Goal: Browse casually: Explore the website without a specific task or goal

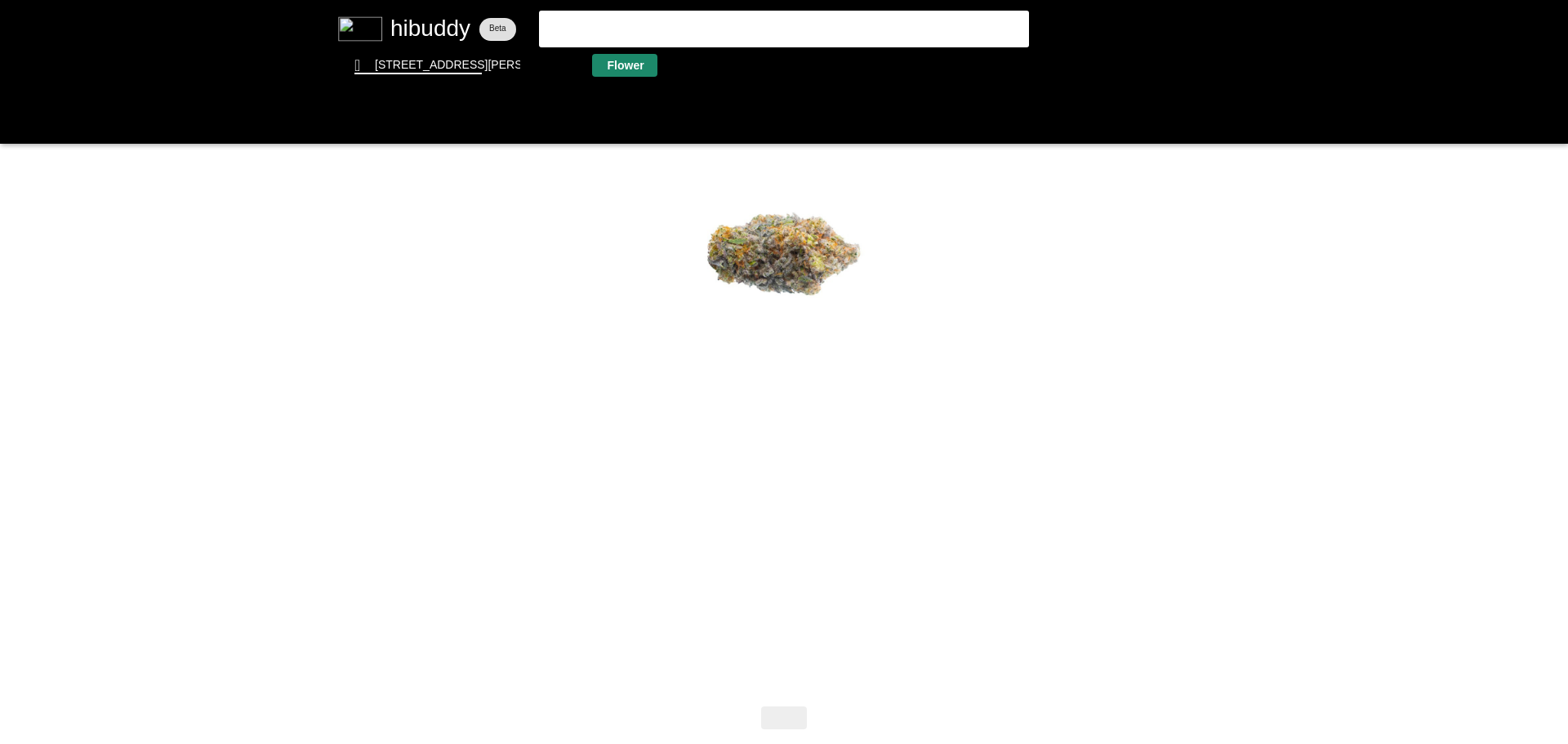
click at [631, 67] on flt-glass-pane at bounding box center [784, 372] width 1568 height 744
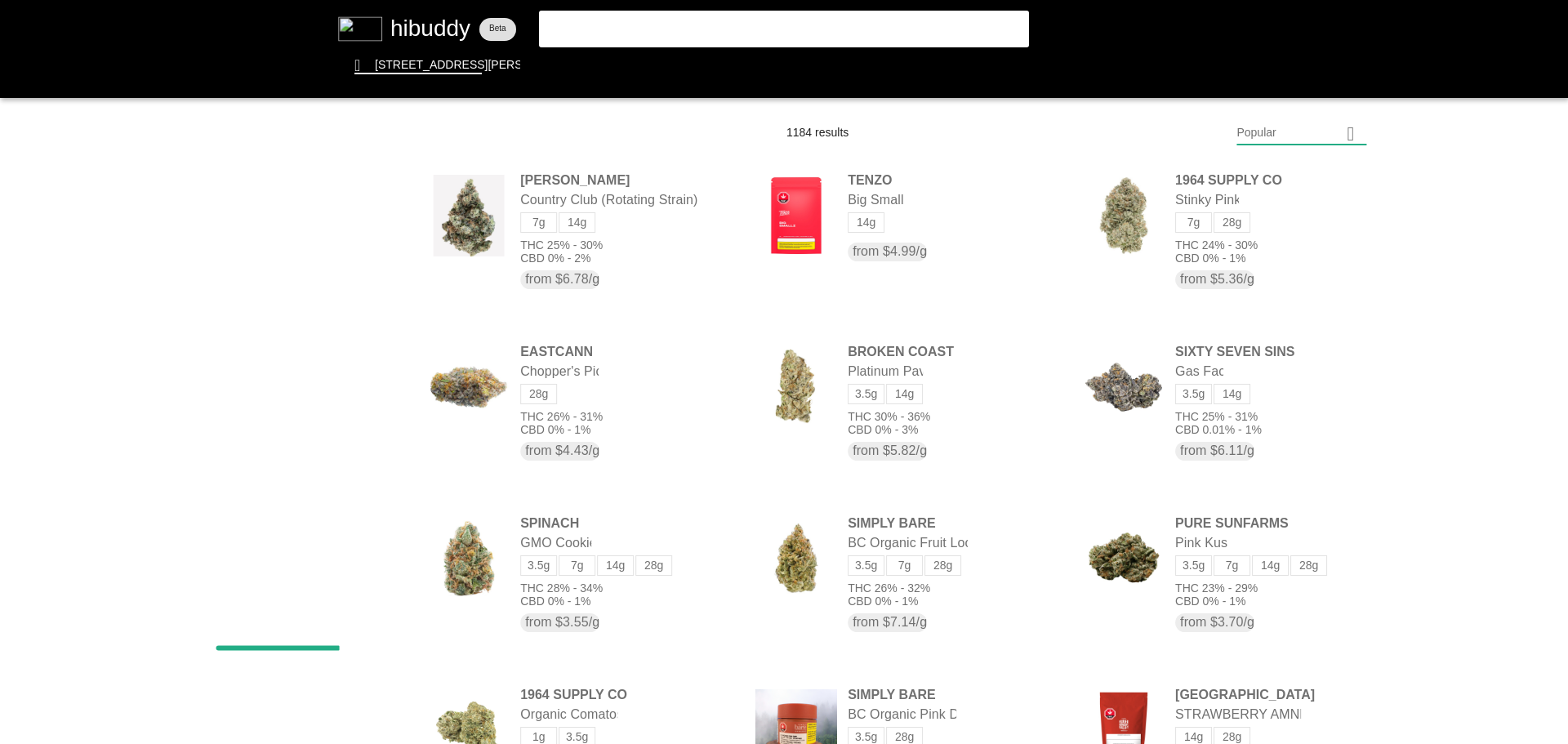
click at [1312, 137] on flt-glass-pane at bounding box center [784, 372] width 1568 height 744
click at [1301, 580] on flt-glass-pane at bounding box center [784, 372] width 1568 height 744
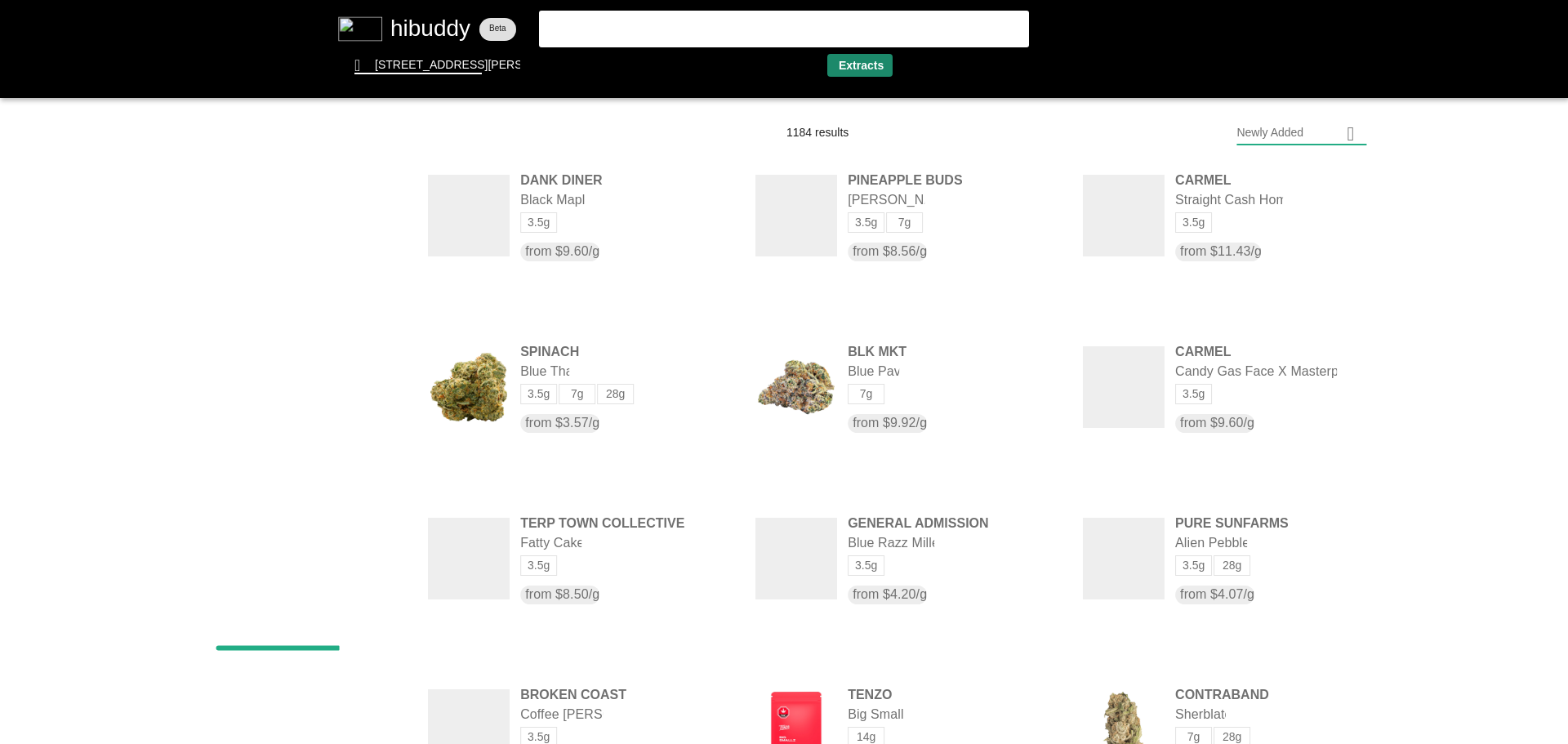
click at [856, 72] on flt-glass-pane at bounding box center [784, 372] width 1568 height 744
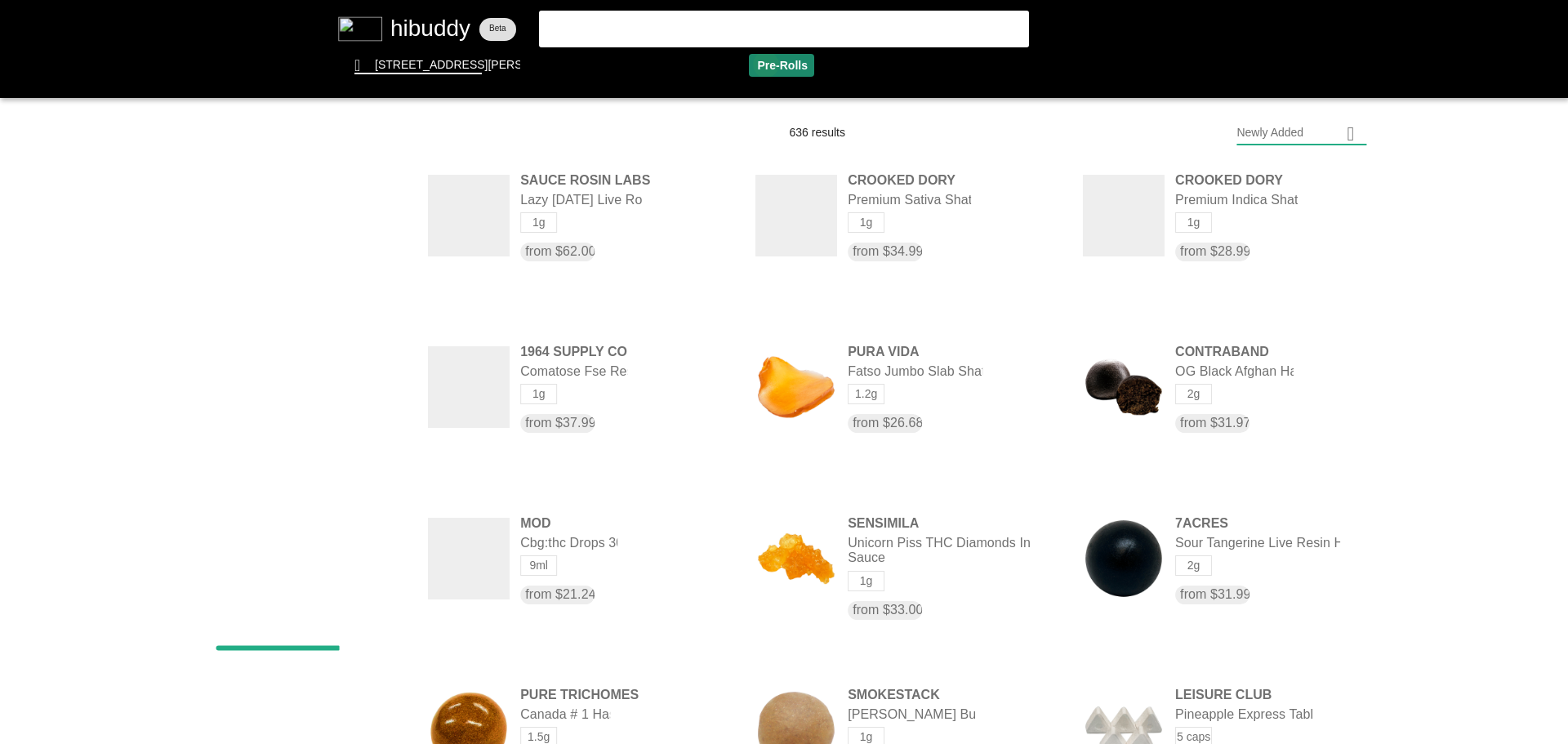
click at [764, 64] on flt-glass-pane at bounding box center [784, 372] width 1568 height 744
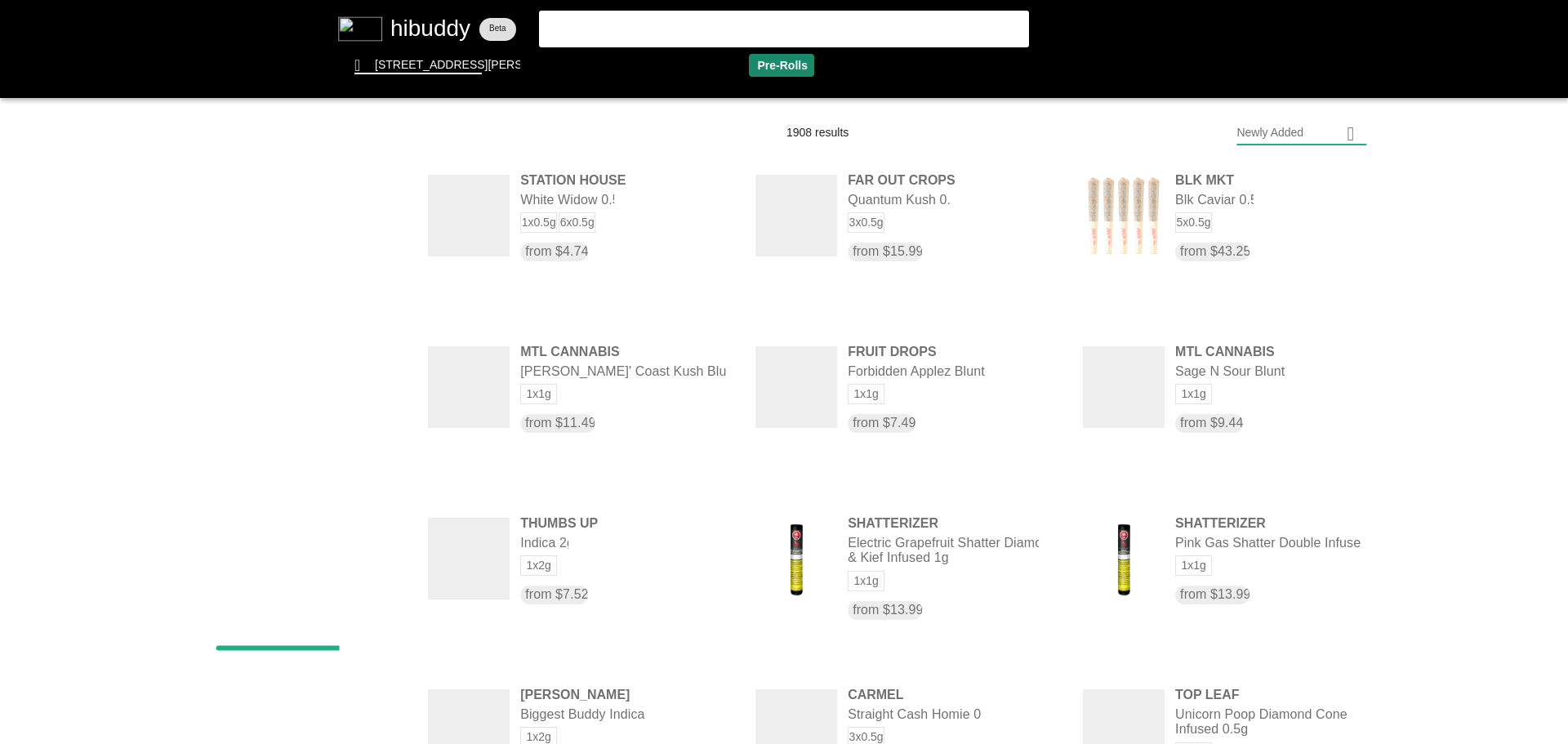
click at [764, 64] on flt-glass-pane at bounding box center [784, 372] width 1568 height 744
